Goal: Find specific page/section: Find specific page/section

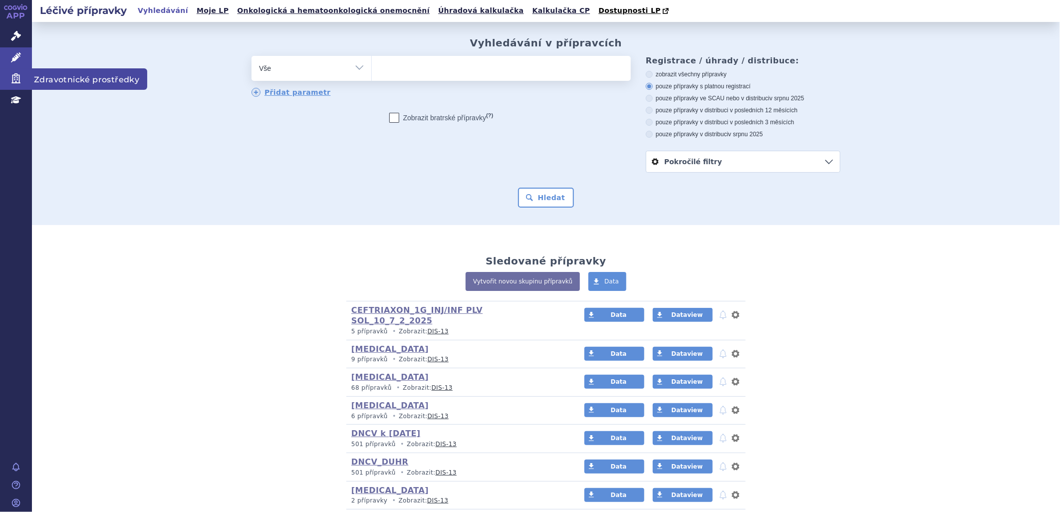
click at [71, 75] on span "Zdravotnické prostředky" at bounding box center [89, 78] width 115 height 21
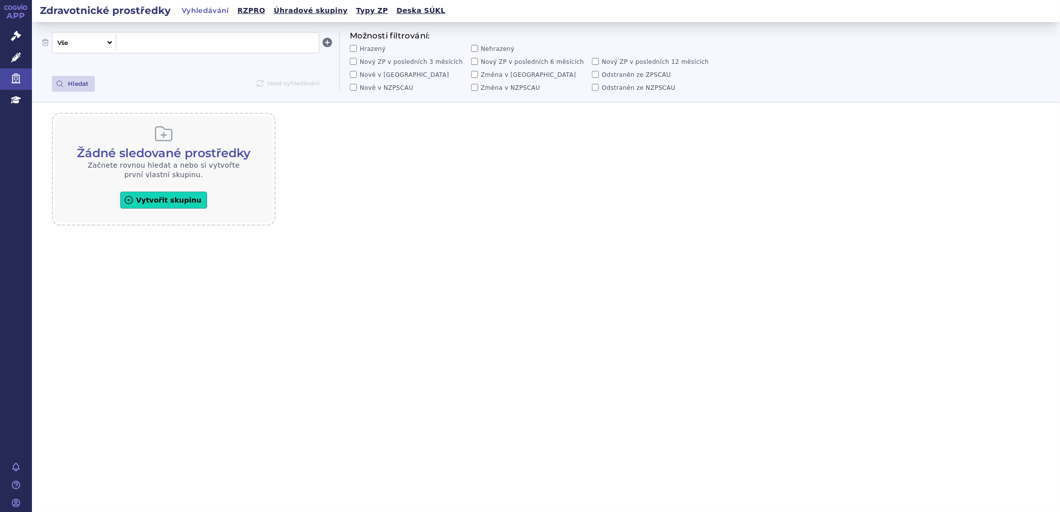
click at [146, 36] on span at bounding box center [217, 42] width 195 height 13
click at [356, 50] on input "Hrazený" at bounding box center [353, 48] width 7 height 7
click at [75, 82] on button "Hledat" at bounding box center [73, 84] width 43 height 16
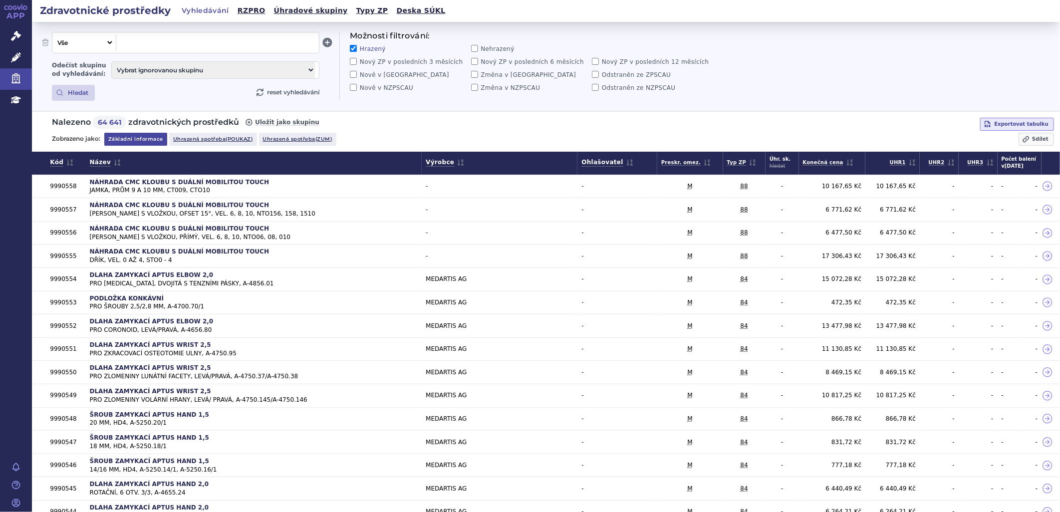
click at [355, 46] on input "Hrazený" at bounding box center [353, 48] width 7 height 7
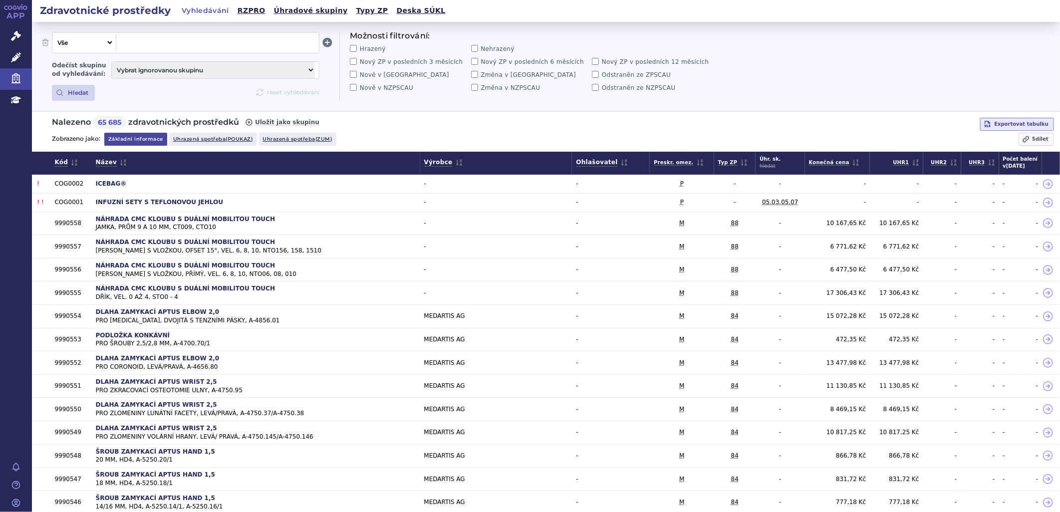
click at [71, 44] on select "Vše Název/Kód ZP Výrobce Ohlašovatel Typ ZP Úhradová skupina Kategorie ZUM Spis…" at bounding box center [82, 42] width 61 height 16
click at [52, 34] on select "Vše Název/Kód ZP Výrobce Ohlašovatel Typ ZP Úhradová skupina Kategorie ZUM Spis…" at bounding box center [82, 42] width 61 height 16
select select "filter-group-type"
click at [172, 43] on span at bounding box center [217, 42] width 195 height 13
click at [149, 60] on li "02 - ZP pro inkontinentní pacienty" at bounding box center [217, 62] width 203 height 13
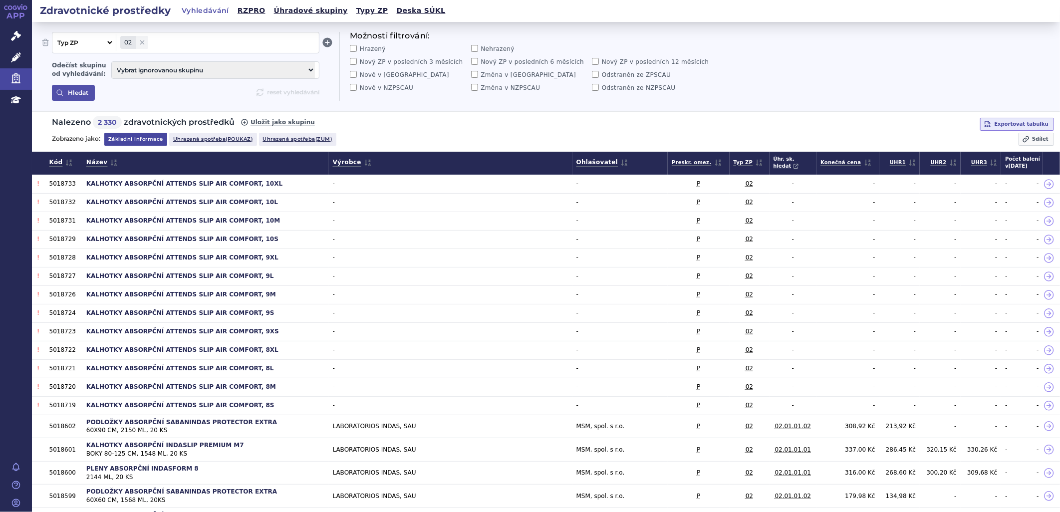
click at [73, 93] on button "Hledat" at bounding box center [73, 93] width 43 height 16
